Goal: Find contact information: Find contact information

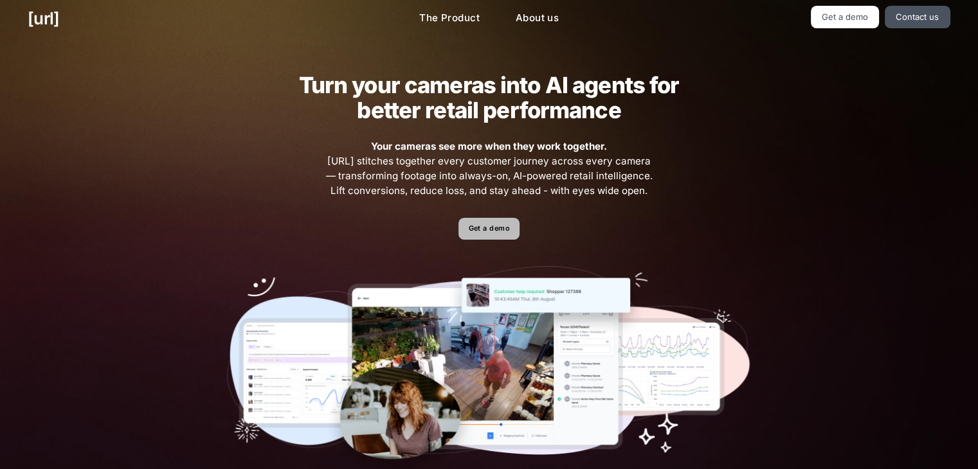
scroll to position [5, 0]
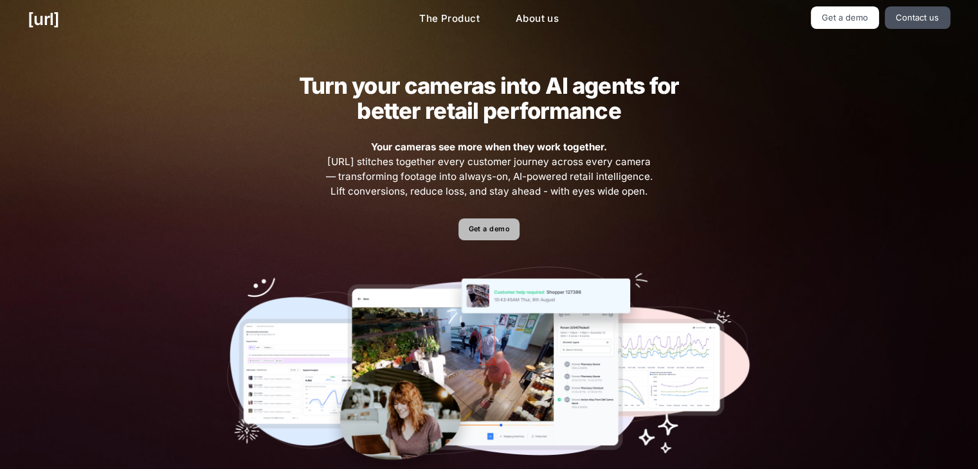
click at [483, 230] on link "Get a demo" at bounding box center [488, 230] width 61 height 23
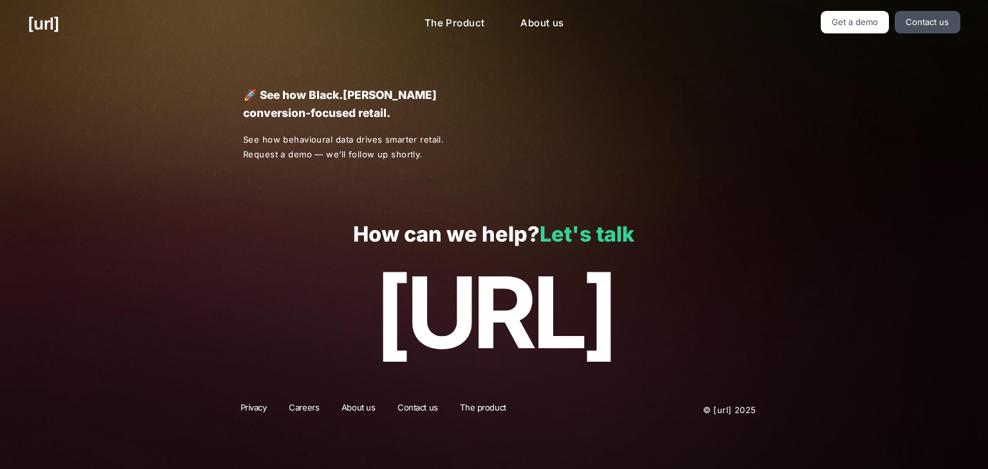
click at [603, 234] on link "Let's talk" at bounding box center [586, 234] width 95 height 25
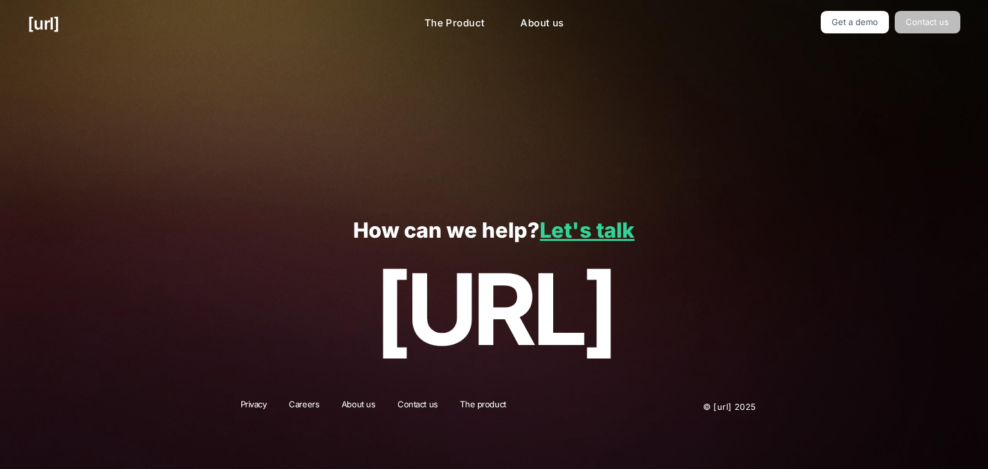
click at [907, 24] on link "Contact us" at bounding box center [927, 22] width 66 height 23
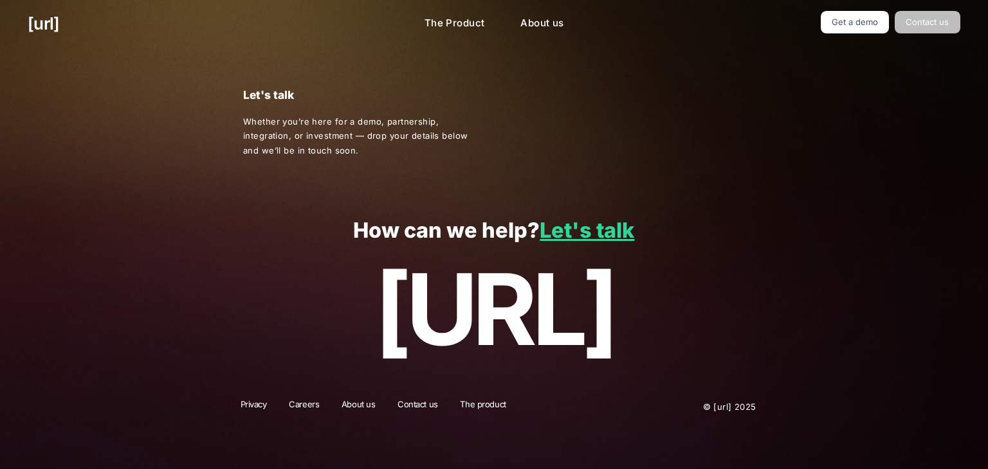
click at [919, 21] on link "Contact us" at bounding box center [927, 22] width 66 height 23
click at [612, 239] on link "Let's talk" at bounding box center [586, 230] width 95 height 25
click at [592, 233] on link "Let's talk" at bounding box center [586, 230] width 95 height 25
click at [323, 145] on p "Whether you’re here for a demo, partnership, integration, or investment — drop …" at bounding box center [357, 136] width 229 height 44
